Goal: Navigation & Orientation: Go to known website

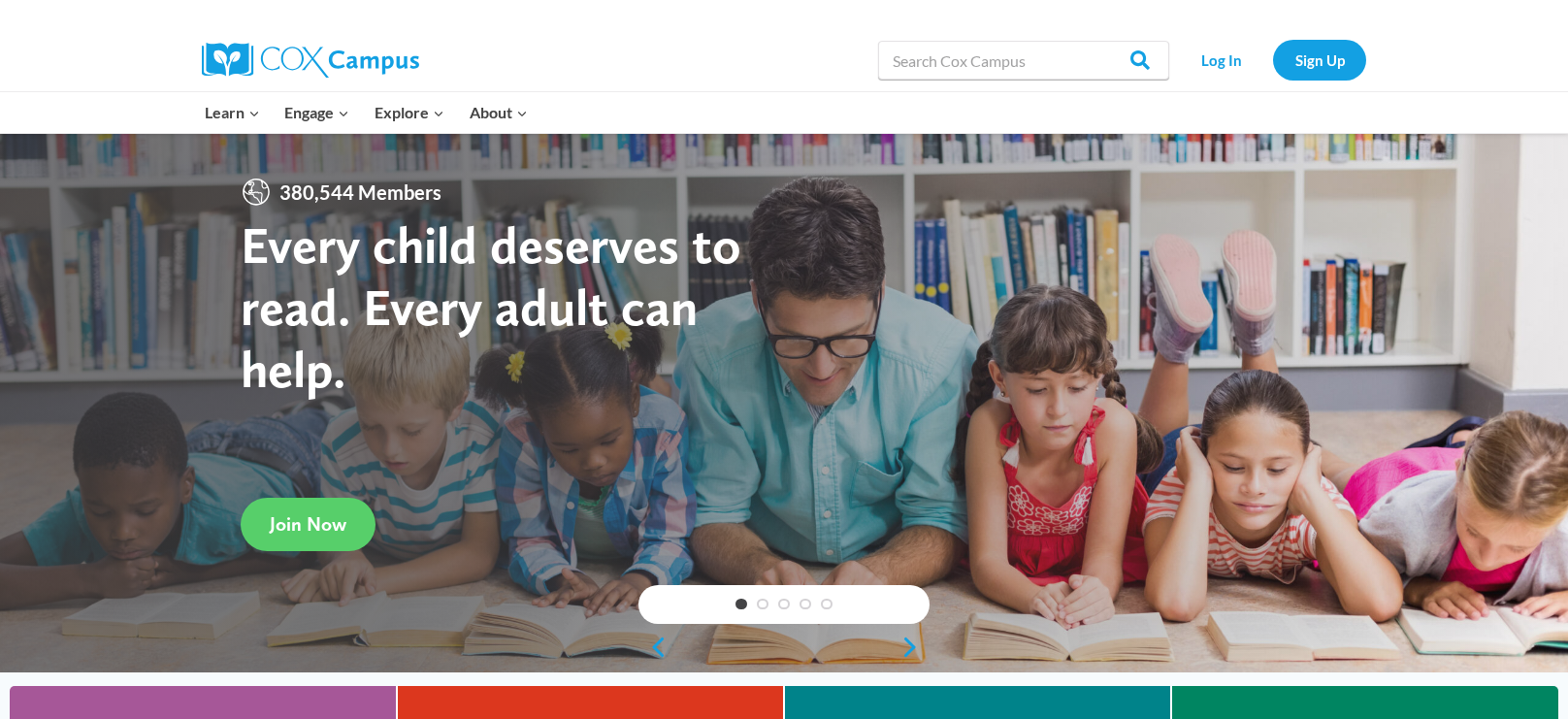
click at [1457, 38] on div "Search in https://coxcampus.org/ Search Search Log In Sign Up" at bounding box center [784, 60] width 1568 height 63
click at [1222, 61] on link "Log In" at bounding box center [1221, 60] width 84 height 40
